Goal: Task Accomplishment & Management: Manage account settings

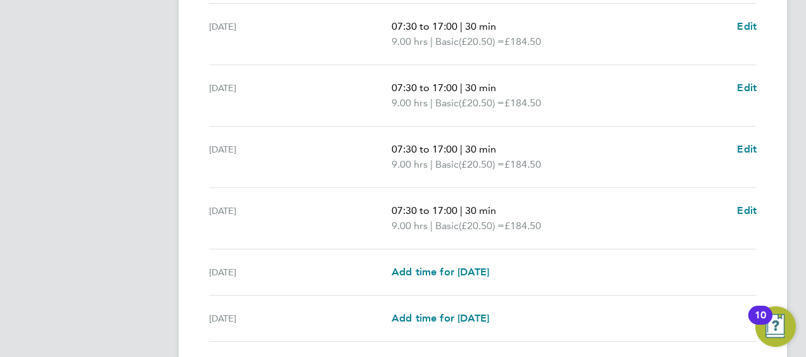
scroll to position [556, 0]
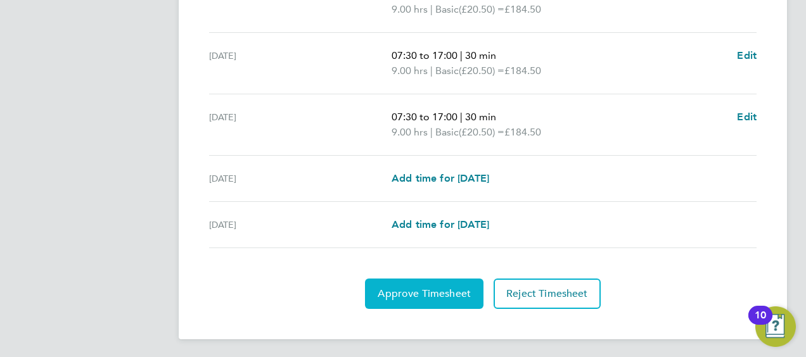
click at [444, 288] on span "Approve Timesheet" at bounding box center [424, 294] width 93 height 13
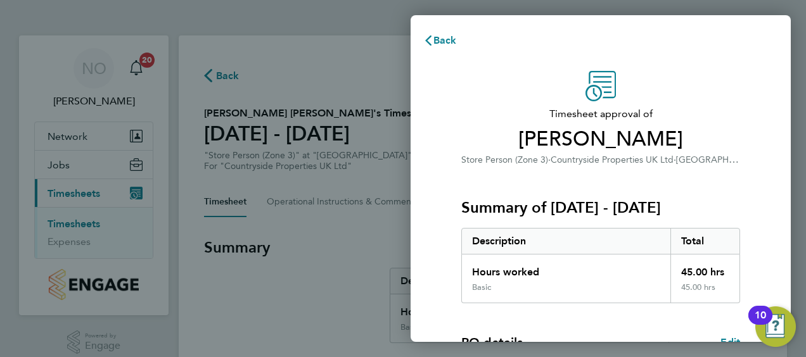
scroll to position [248, 0]
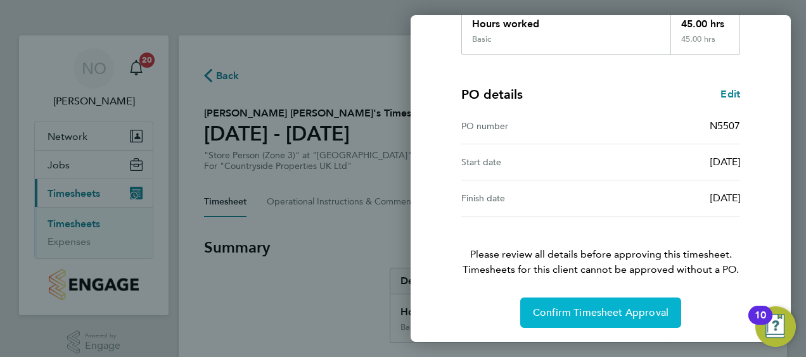
click at [604, 307] on span "Confirm Timesheet Approval" at bounding box center [601, 313] width 136 height 13
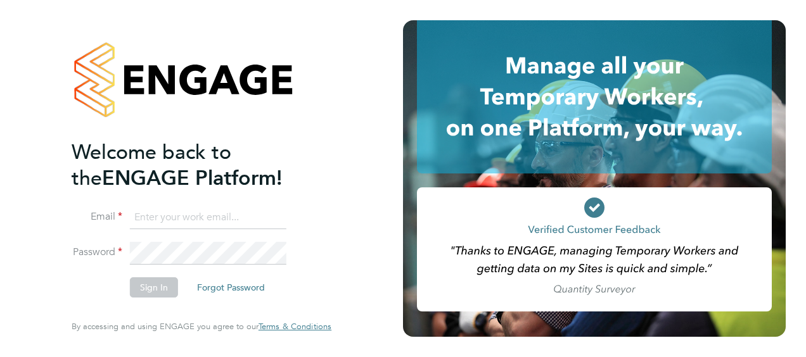
type input "[EMAIL_ADDRESS][PERSON_NAME][DOMAIN_NAME]"
click at [336, 290] on div "Welcome back to the ENGAGE Platform! Email nick.oshea@vistry.co.uk Password Sig…" at bounding box center [201, 178] width 310 height 357
click at [157, 284] on button "Sign In" at bounding box center [154, 287] width 48 height 20
click at [157, 284] on div "Sorry, we are having problems connecting to our services." at bounding box center [201, 178] width 403 height 357
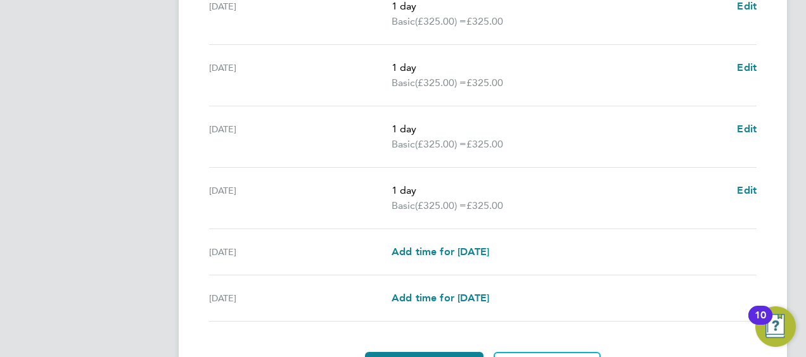
scroll to position [556, 0]
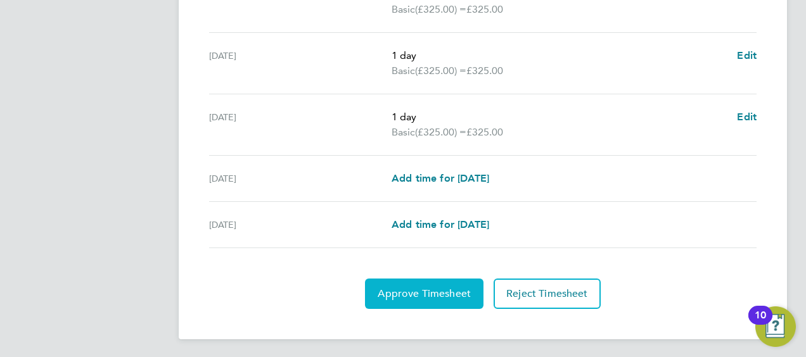
click at [430, 288] on span "Approve Timesheet" at bounding box center [424, 294] width 93 height 13
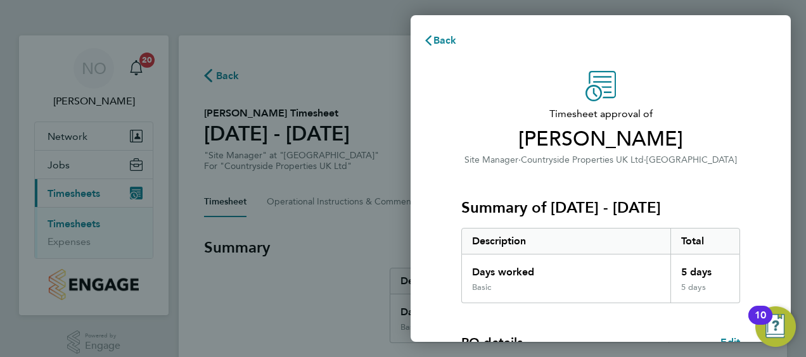
scroll to position [248, 0]
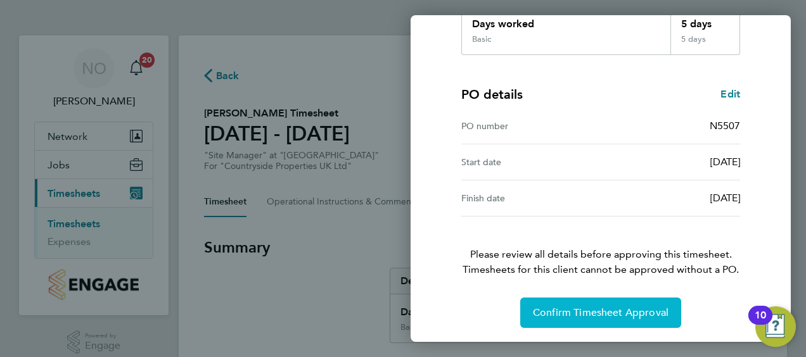
click at [610, 312] on span "Confirm Timesheet Approval" at bounding box center [601, 313] width 136 height 13
